Goal: Task Accomplishment & Management: Manage account settings

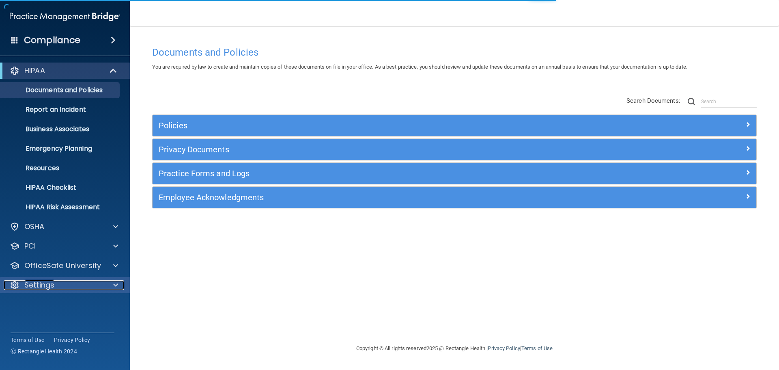
click at [119, 285] on div at bounding box center [114, 285] width 20 height 10
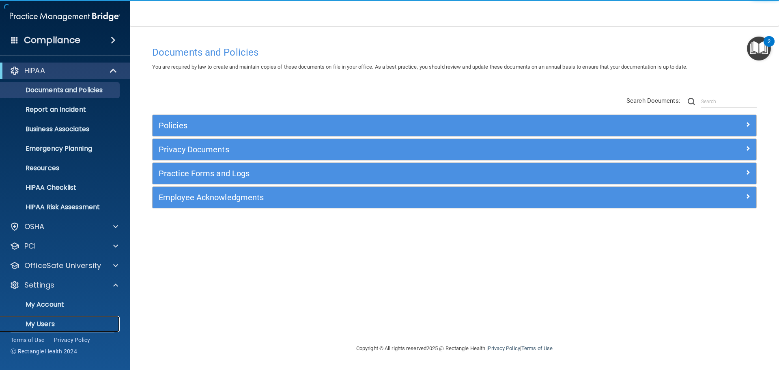
click at [50, 322] on p "My Users" at bounding box center [60, 324] width 111 height 8
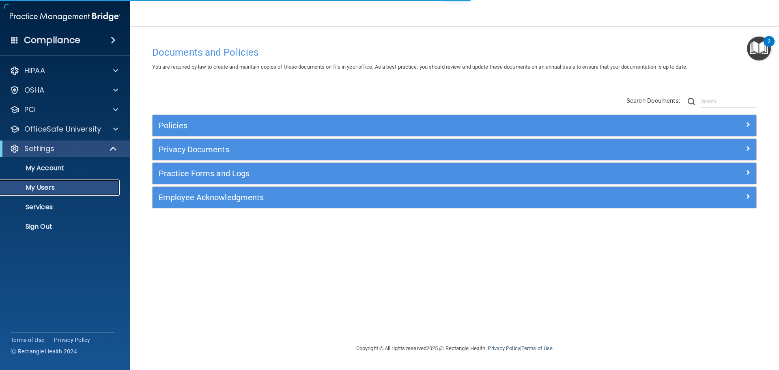
select select "20"
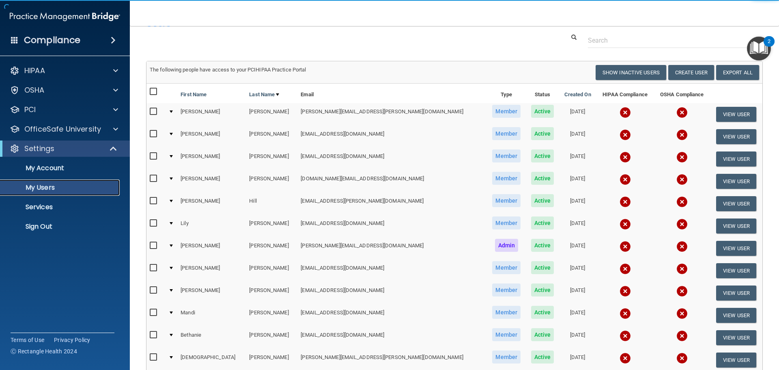
scroll to position [41, 0]
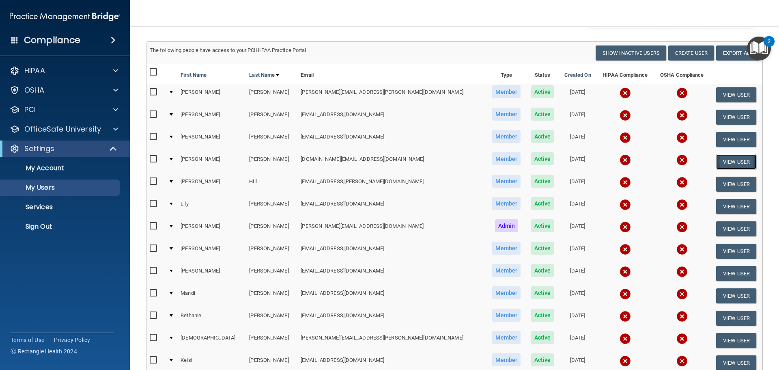
click at [720, 160] on button "View User" at bounding box center [737, 161] width 40 height 15
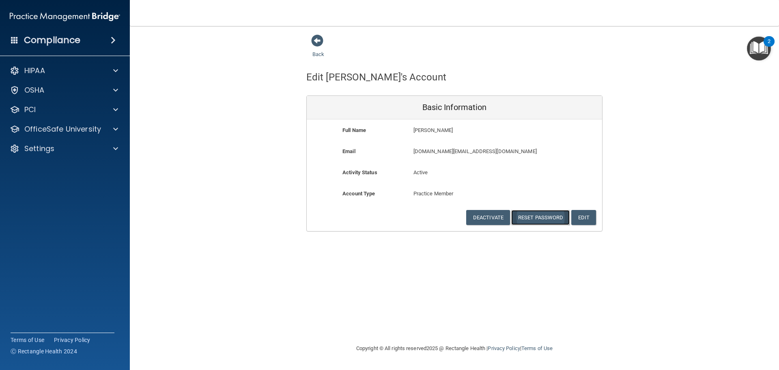
click at [543, 216] on button "Reset Password" at bounding box center [541, 217] width 58 height 15
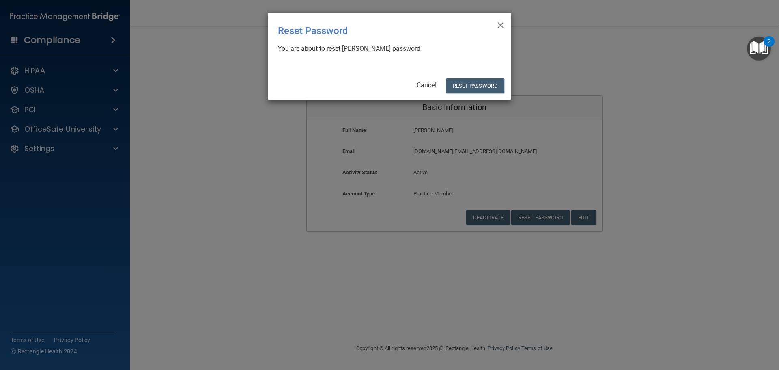
click at [424, 86] on link "Cancel" at bounding box center [426, 85] width 19 height 8
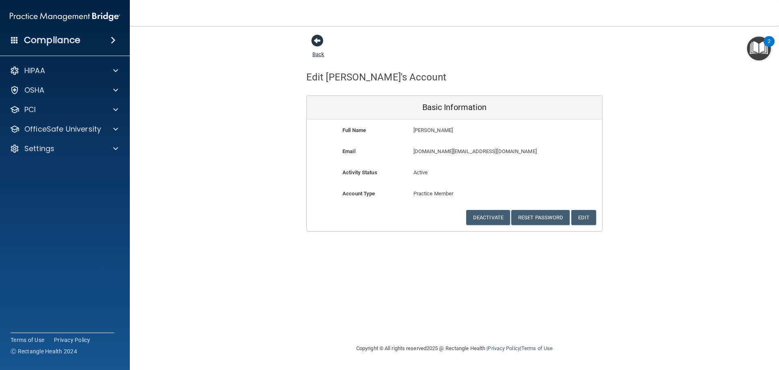
drag, startPoint x: 314, startPoint y: 37, endPoint x: 315, endPoint y: 44, distance: 6.9
click at [314, 38] on span at bounding box center [317, 41] width 12 height 12
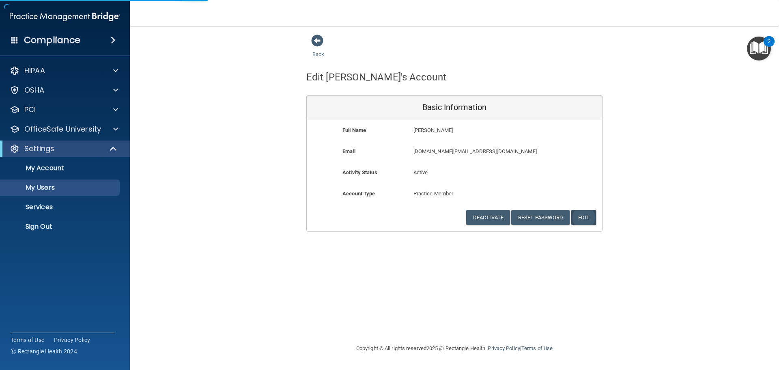
select select "20"
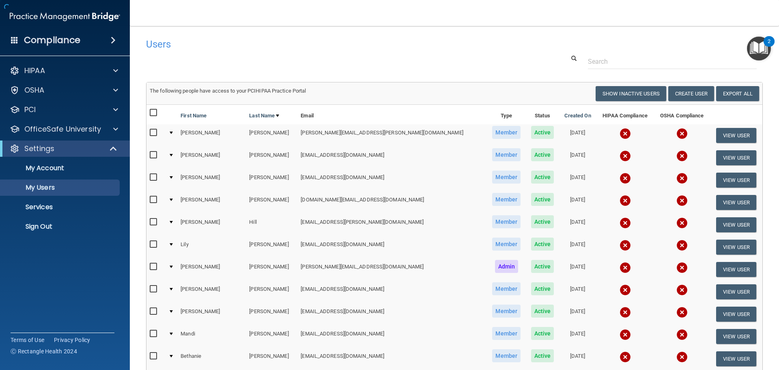
click at [597, 213] on td at bounding box center [626, 202] width 58 height 22
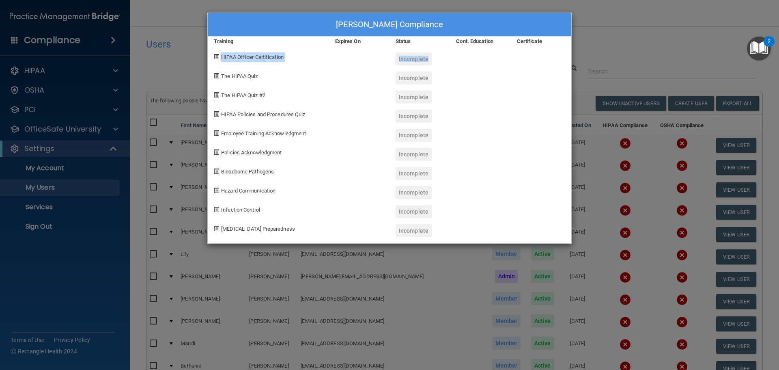
click at [168, 67] on div "Hannah Bourque's Compliance Training Expires On Status Cont. Education Certific…" at bounding box center [389, 185] width 779 height 370
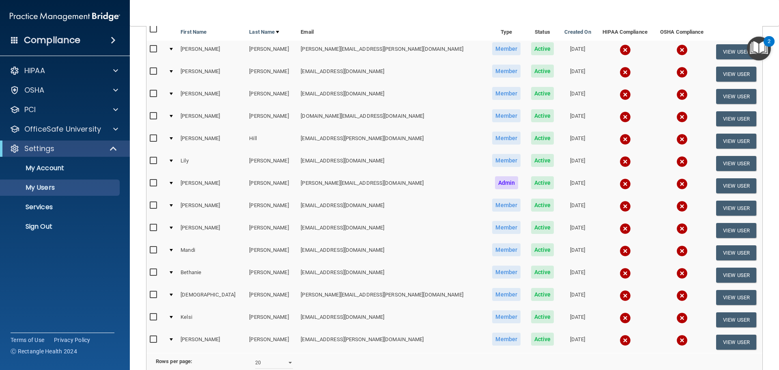
scroll to position [81, 0]
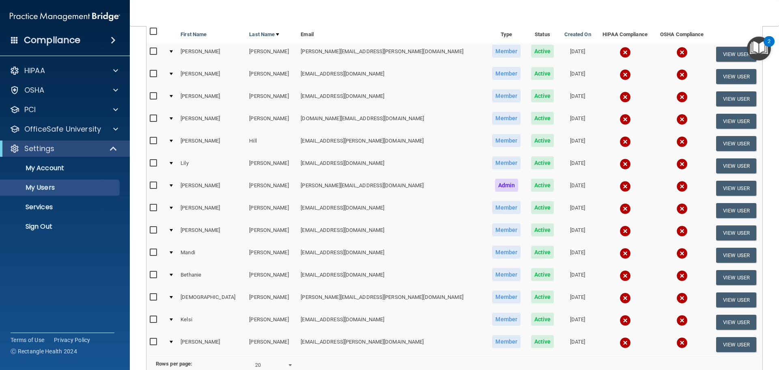
click at [153, 117] on input "checkbox" at bounding box center [154, 118] width 9 height 6
checkbox input "true"
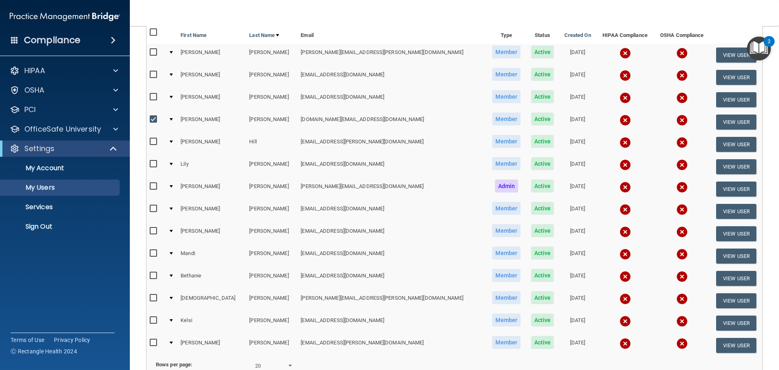
scroll to position [82, 0]
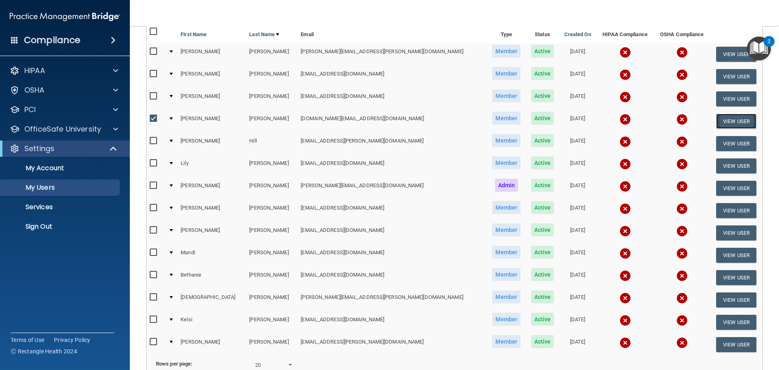
click at [727, 119] on button "View User" at bounding box center [737, 121] width 40 height 15
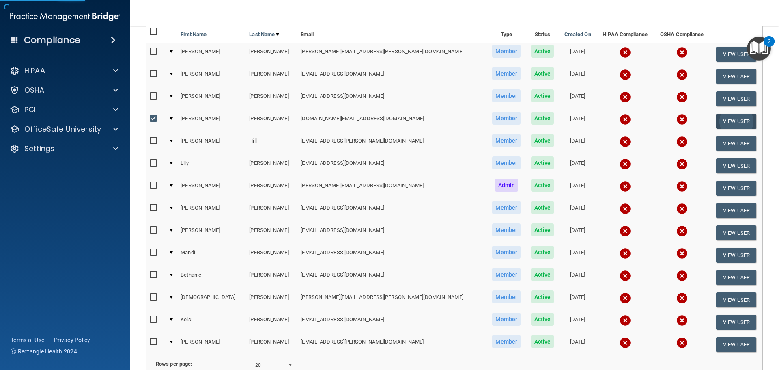
select select "practice_member"
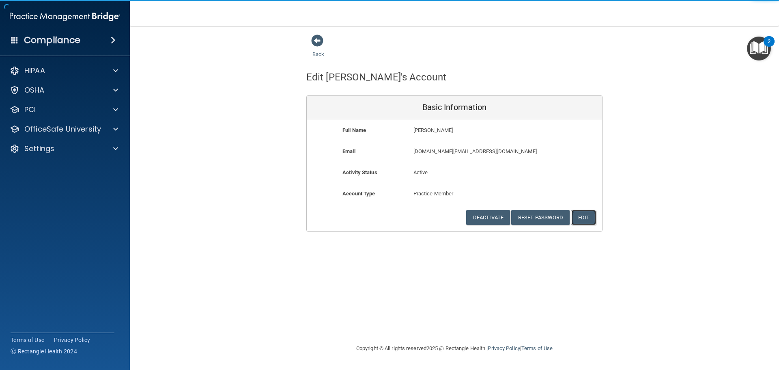
click at [590, 217] on button "Edit" at bounding box center [584, 217] width 25 height 15
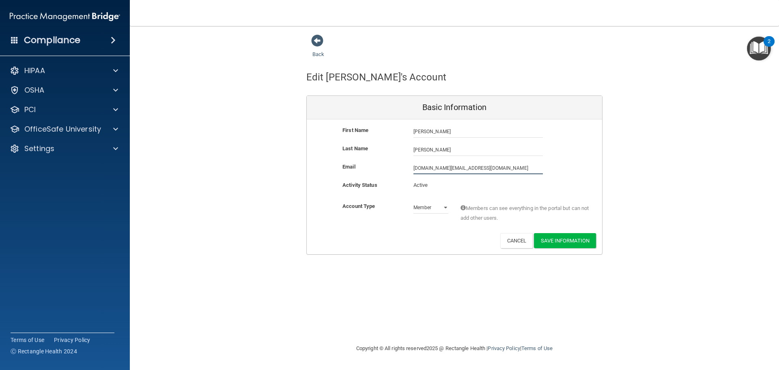
drag, startPoint x: 350, startPoint y: 201, endPoint x: 0, endPoint y: 266, distance: 356.3
click at [0, 266] on div "Compliance HIPAA Documents and Policies Report an Incident Business Associates …" at bounding box center [389, 185] width 779 height 370
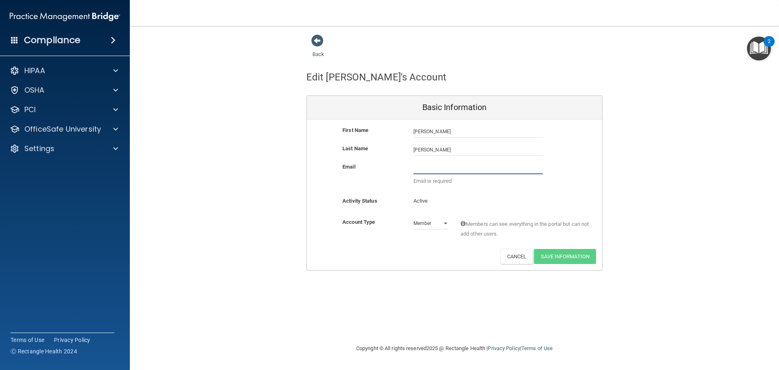
type input "H"
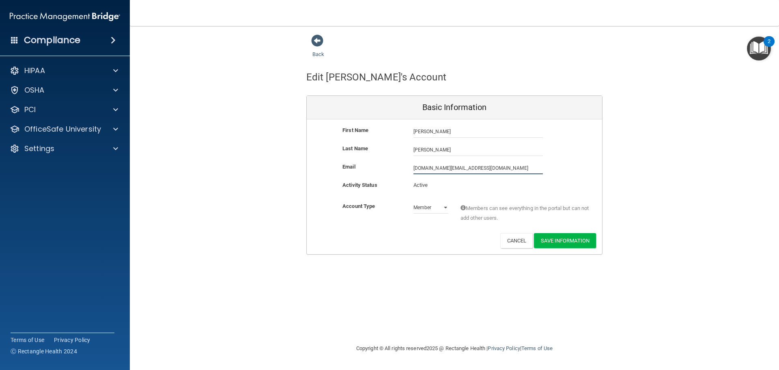
type input "[DOMAIN_NAME][EMAIL_ADDRESS][DOMAIN_NAME]"
click at [555, 240] on button "Save Information" at bounding box center [565, 240] width 62 height 15
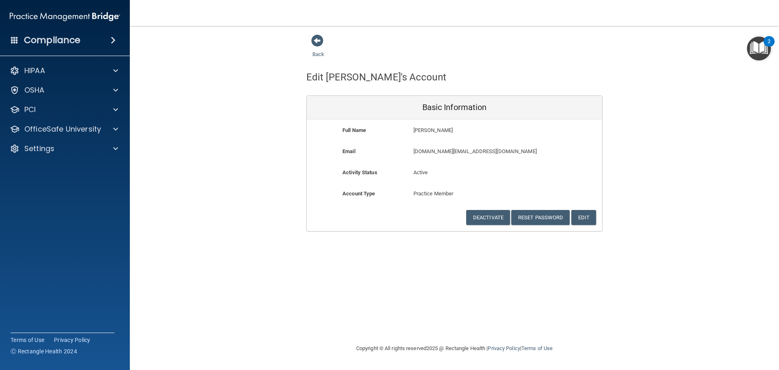
drag, startPoint x: 318, startPoint y: 39, endPoint x: 278, endPoint y: 47, distance: 41.3
click at [318, 40] on span at bounding box center [317, 41] width 12 height 12
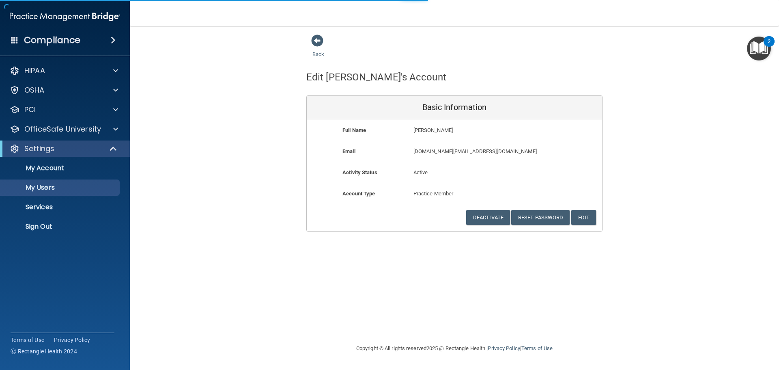
click at [15, 37] on span at bounding box center [14, 39] width 7 height 7
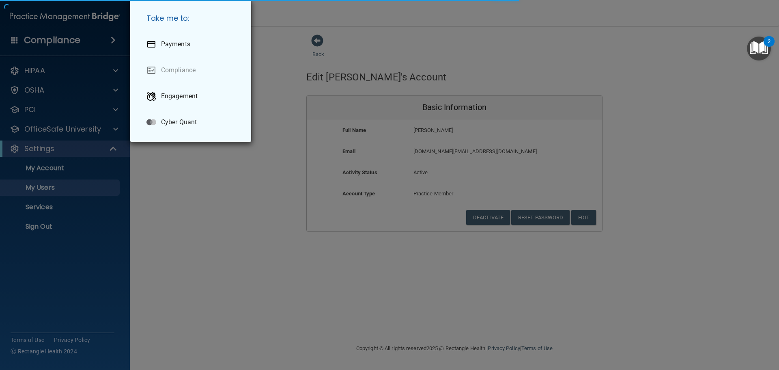
select select "20"
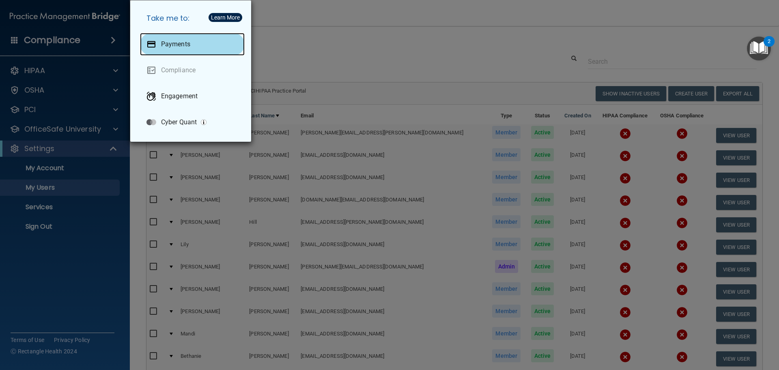
click at [180, 39] on div "Payments" at bounding box center [192, 44] width 105 height 23
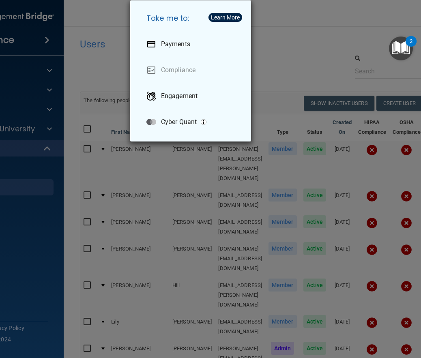
click at [311, 39] on div "Take me to: Payments Compliance Engagement Cyber Quant" at bounding box center [210, 179] width 421 height 358
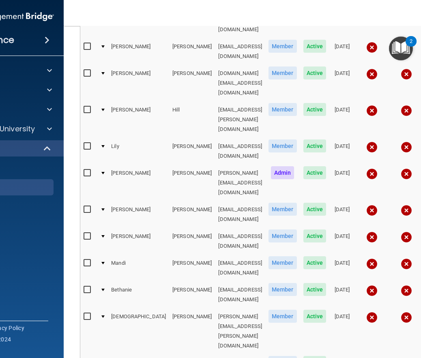
scroll to position [196, 0]
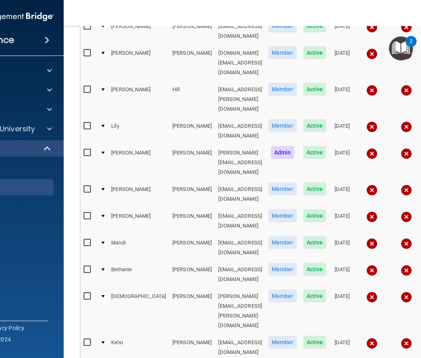
click at [86, 186] on input "checkbox" at bounding box center [88, 189] width 9 height 6
checkbox input "true"
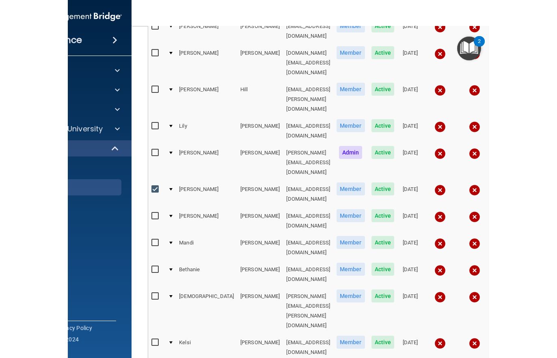
scroll to position [196, 0]
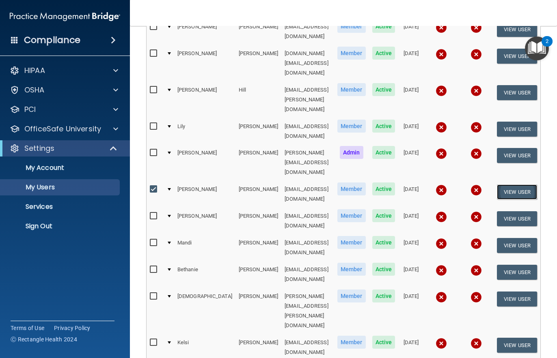
click at [512, 185] on button "View User" at bounding box center [517, 192] width 40 height 15
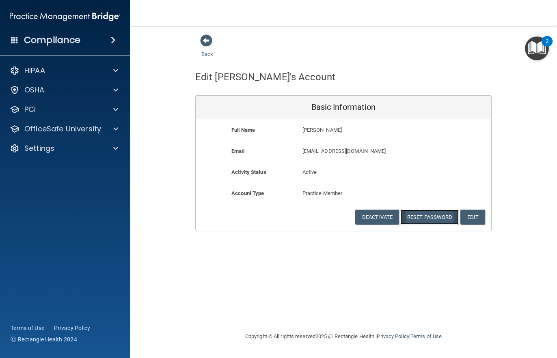
click at [424, 216] on button "Reset Password" at bounding box center [429, 217] width 58 height 15
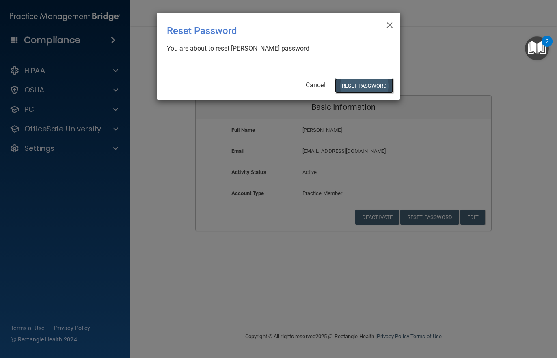
click at [363, 86] on button "Reset Password" at bounding box center [364, 85] width 58 height 15
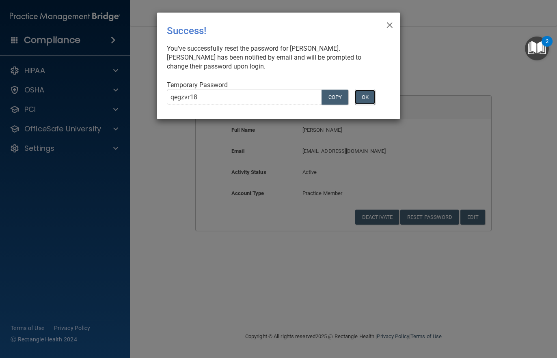
click at [369, 94] on button "OK" at bounding box center [365, 97] width 20 height 15
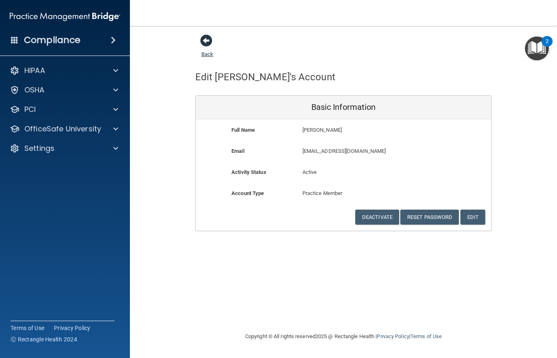
click at [203, 38] on span at bounding box center [206, 41] width 12 height 12
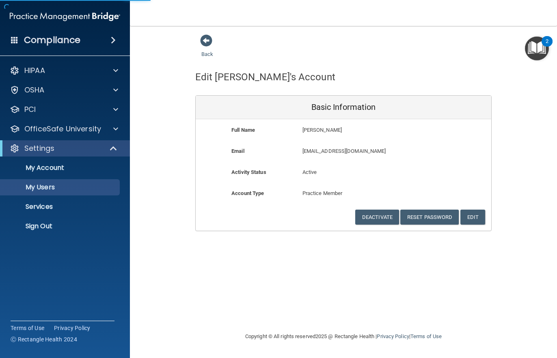
select select "20"
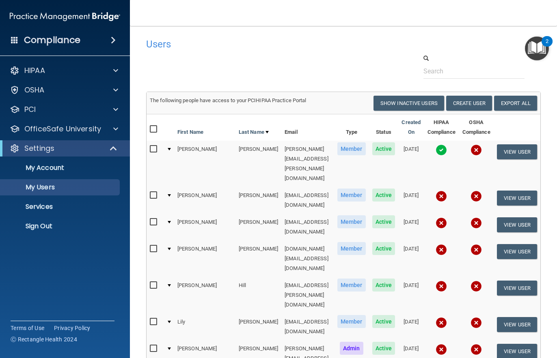
click at [13, 36] on span at bounding box center [14, 39] width 7 height 7
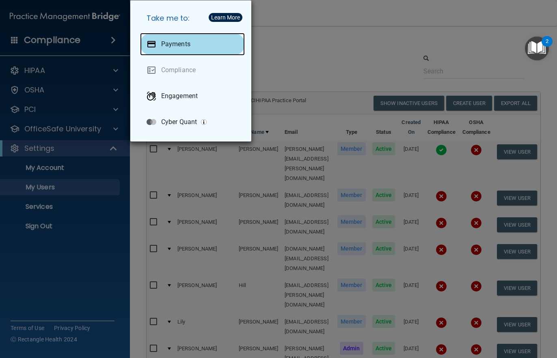
click at [169, 41] on p "Payments" at bounding box center [175, 44] width 29 height 8
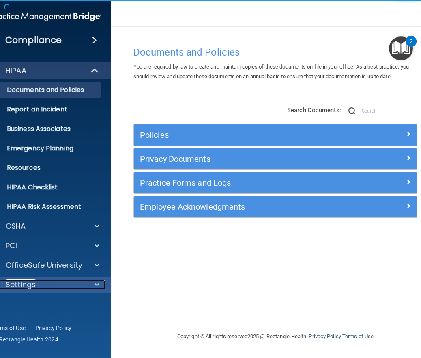
click at [93, 285] on div at bounding box center [96, 285] width 20 height 10
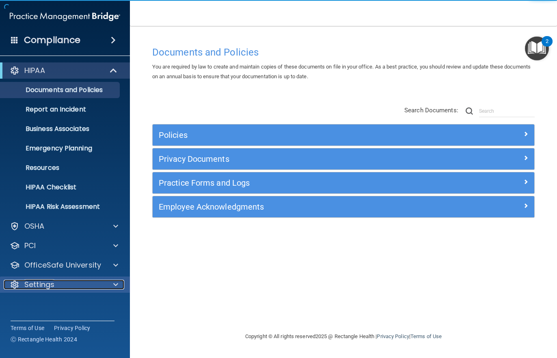
click at [114, 285] on span at bounding box center [115, 285] width 5 height 10
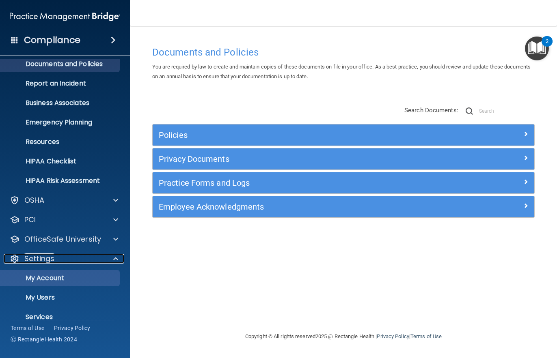
scroll to position [56, 0]
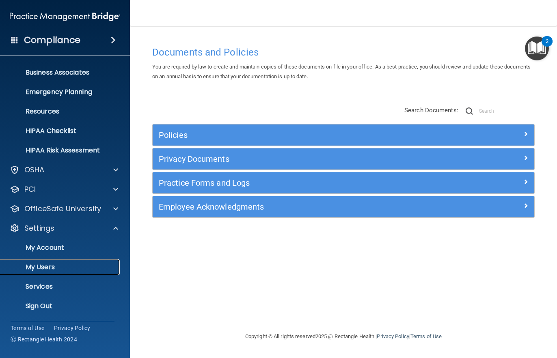
click at [39, 267] on p "My Users" at bounding box center [60, 267] width 111 height 8
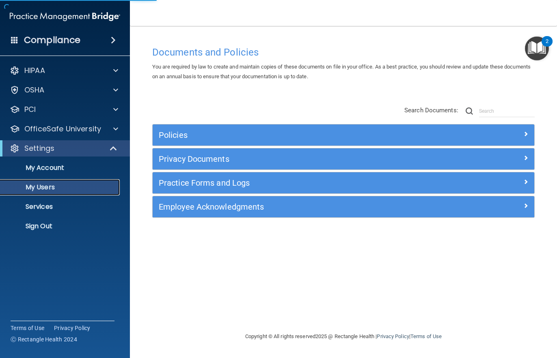
select select "20"
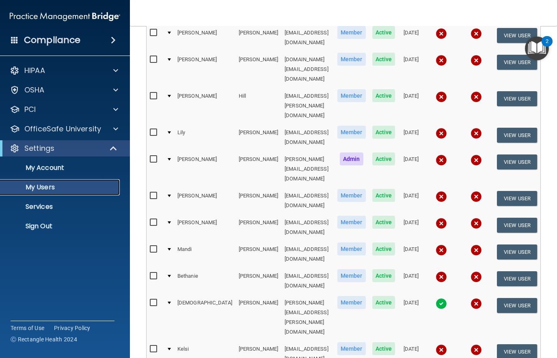
scroll to position [196, 0]
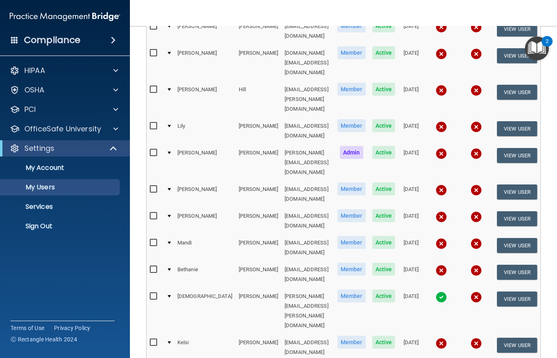
click at [151, 186] on input "checkbox" at bounding box center [154, 189] width 9 height 6
checkbox input "true"
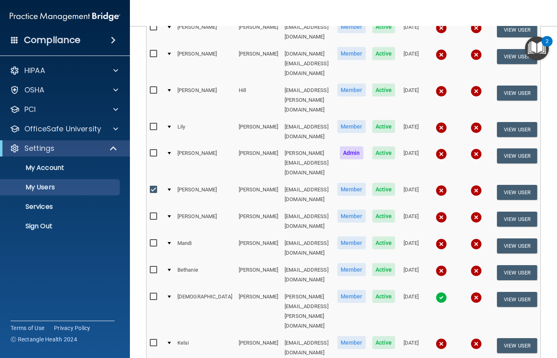
scroll to position [196, 0]
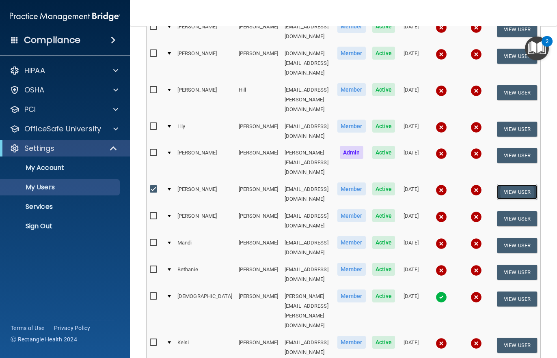
click at [516, 185] on button "View User" at bounding box center [517, 192] width 40 height 15
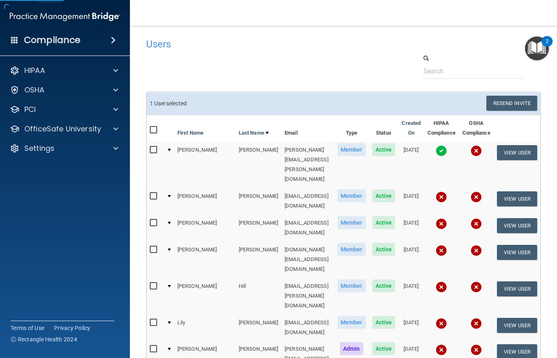
select select "practice_member"
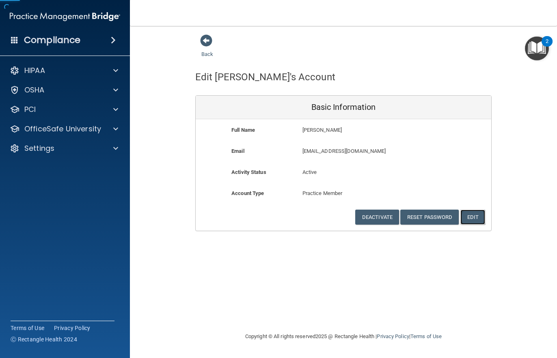
click at [470, 217] on button "Edit" at bounding box center [472, 217] width 25 height 15
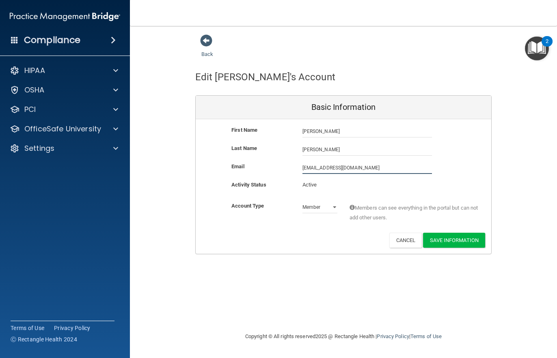
drag, startPoint x: 363, startPoint y: 168, endPoint x: 63, endPoint y: 240, distance: 308.2
click at [63, 240] on div "Compliance HIPAA Documents and Policies Report an Incident Business Associates …" at bounding box center [278, 179] width 557 height 358
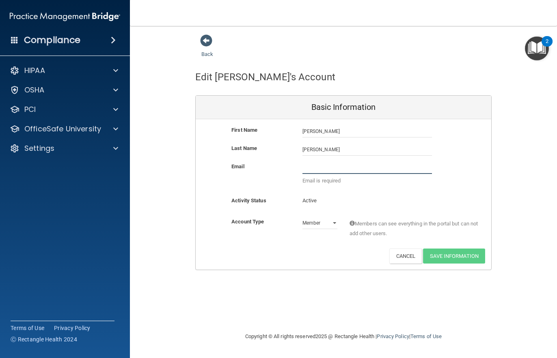
click at [315, 165] on input "email" at bounding box center [367, 168] width 130 height 12
type input "[EMAIL_ADDRESS][DOMAIN_NAME]"
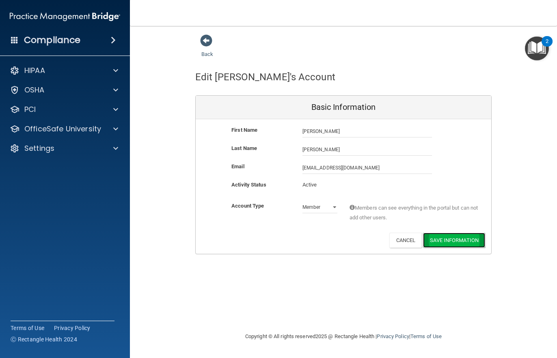
click at [451, 238] on button "Save Information" at bounding box center [454, 240] width 62 height 15
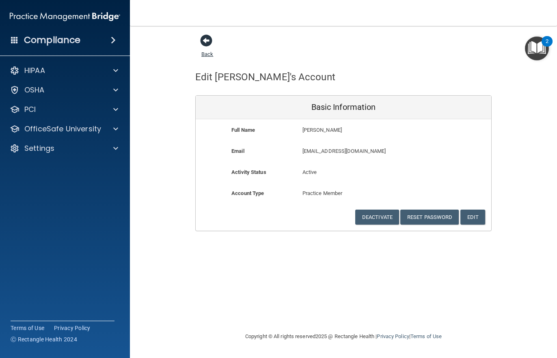
click at [208, 41] on span at bounding box center [206, 41] width 12 height 12
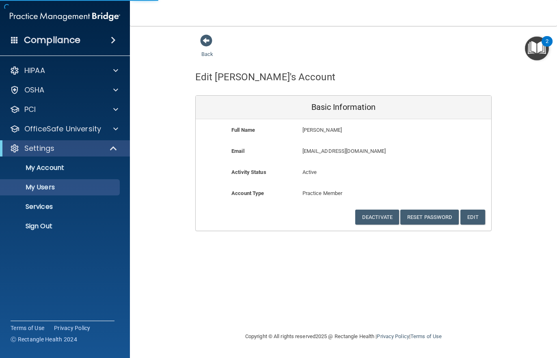
select select "20"
